Goal: Task Accomplishment & Management: Manage account settings

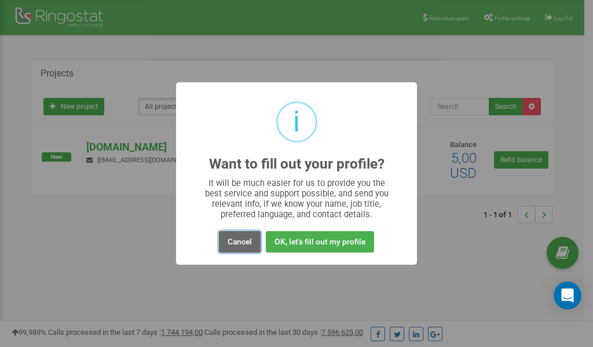
click at [239, 243] on button "Cancel" at bounding box center [240, 241] width 42 height 21
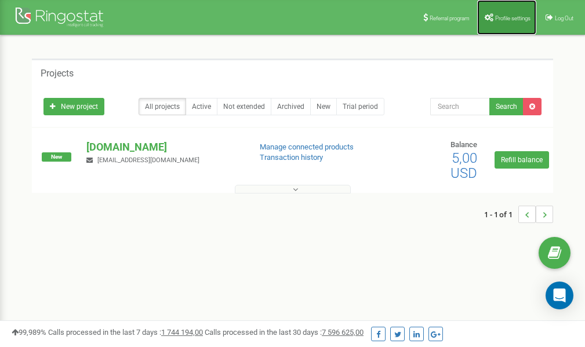
click at [508, 19] on span "Profile settings" at bounding box center [512, 18] width 35 height 6
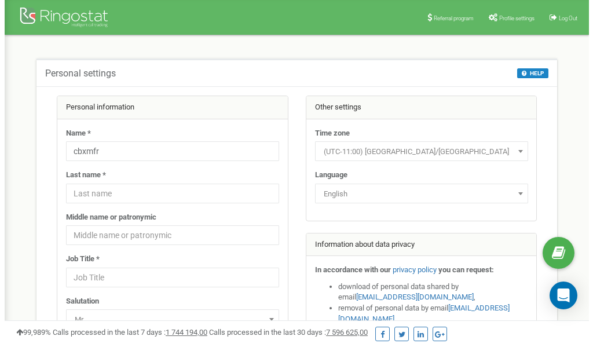
scroll to position [58, 0]
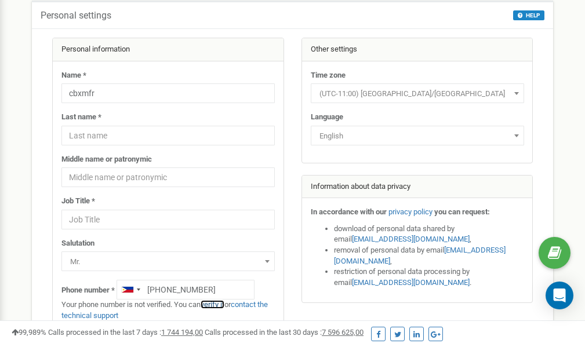
click at [218, 303] on link "verify it" at bounding box center [212, 304] width 24 height 9
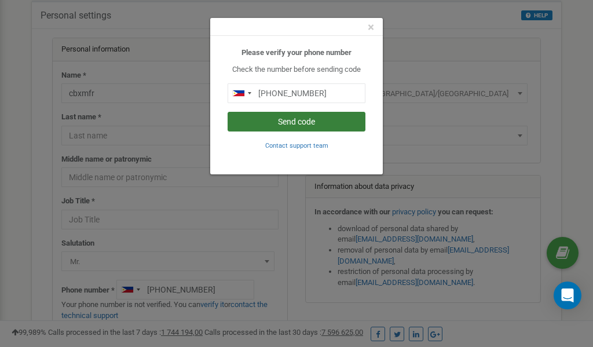
click at [317, 119] on button "Send code" at bounding box center [297, 122] width 138 height 20
